Goal: Information Seeking & Learning: Find specific fact

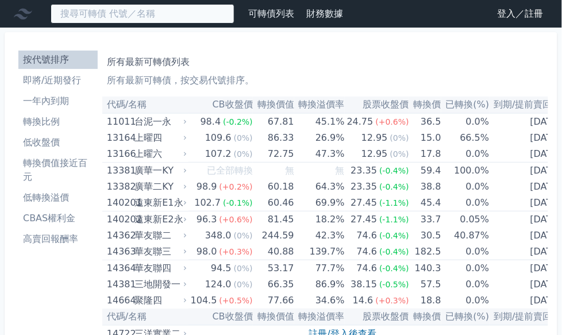
click at [126, 11] on input at bounding box center [143, 14] width 184 height 20
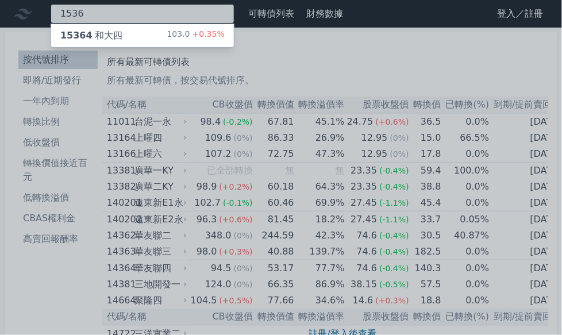
type input "1536"
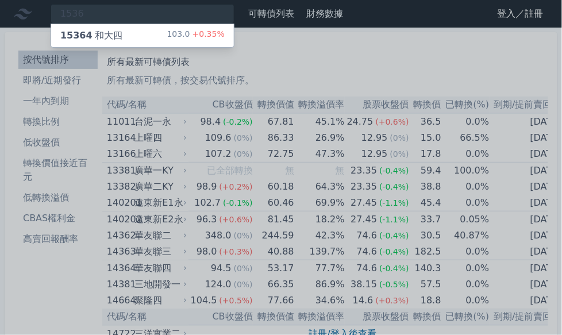
click at [226, 35] on div "15364 和大四 103.0 +0.35%" at bounding box center [142, 35] width 183 height 23
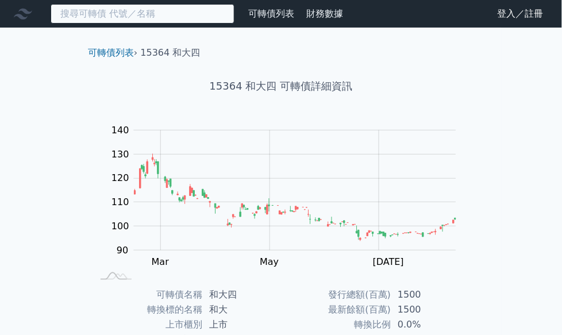
drag, startPoint x: 118, startPoint y: 17, endPoint x: 133, endPoint y: 17, distance: 15.5
click at [118, 16] on input at bounding box center [143, 14] width 184 height 20
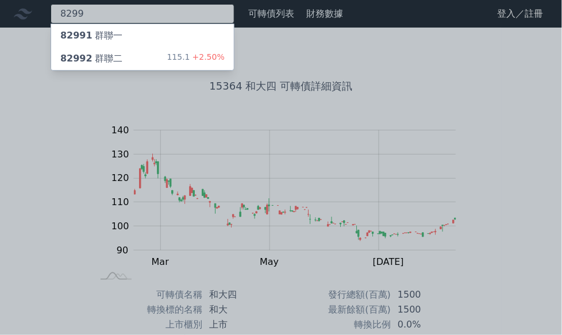
type input "8299"
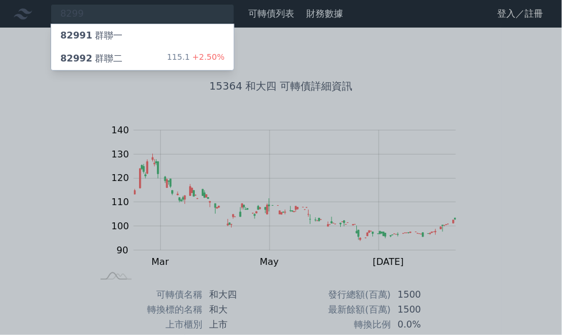
click at [175, 61] on div "115.1 +2.50%" at bounding box center [195, 59] width 57 height 14
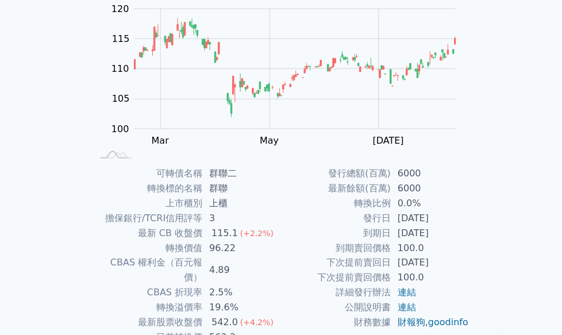
scroll to position [144, 0]
